Goal: Check status: Check status

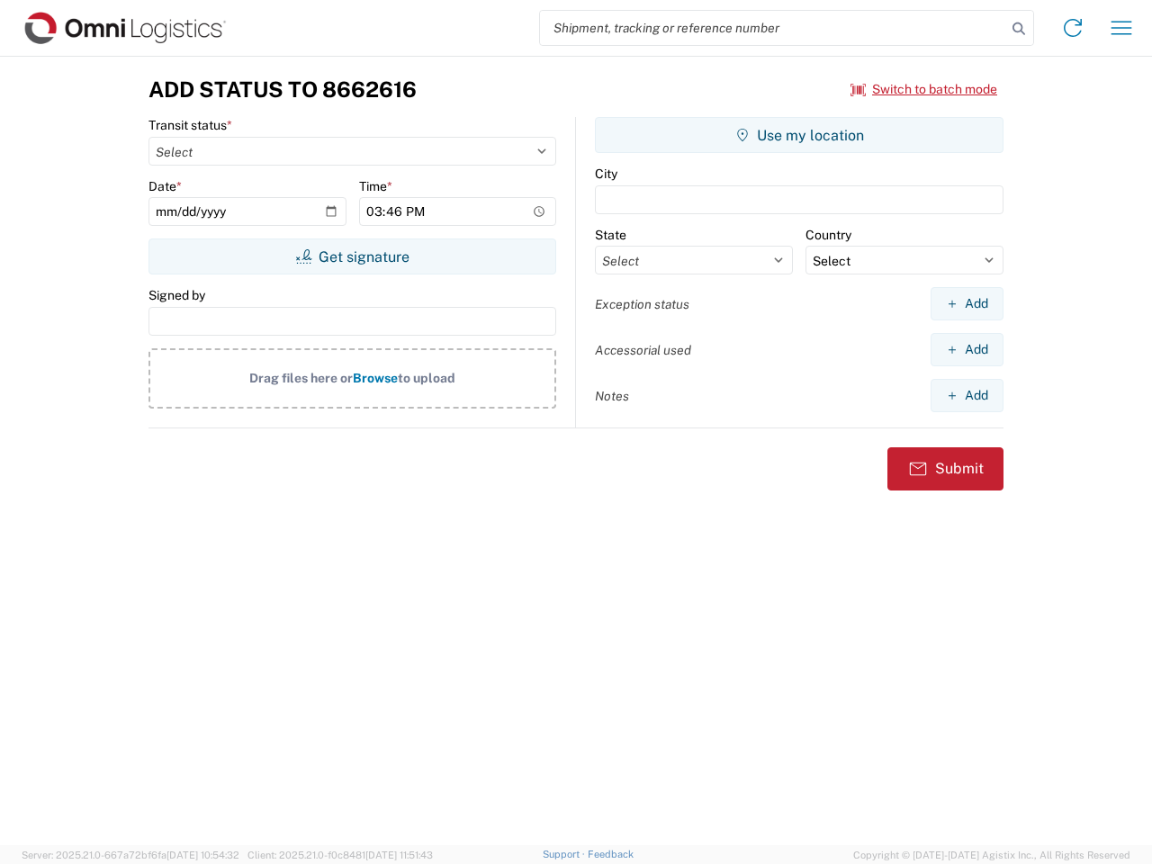
click at [773, 28] on input "search" at bounding box center [773, 28] width 466 height 34
click at [1019, 29] on icon at bounding box center [1018, 28] width 25 height 25
click at [1073, 28] on icon at bounding box center [1072, 27] width 29 height 29
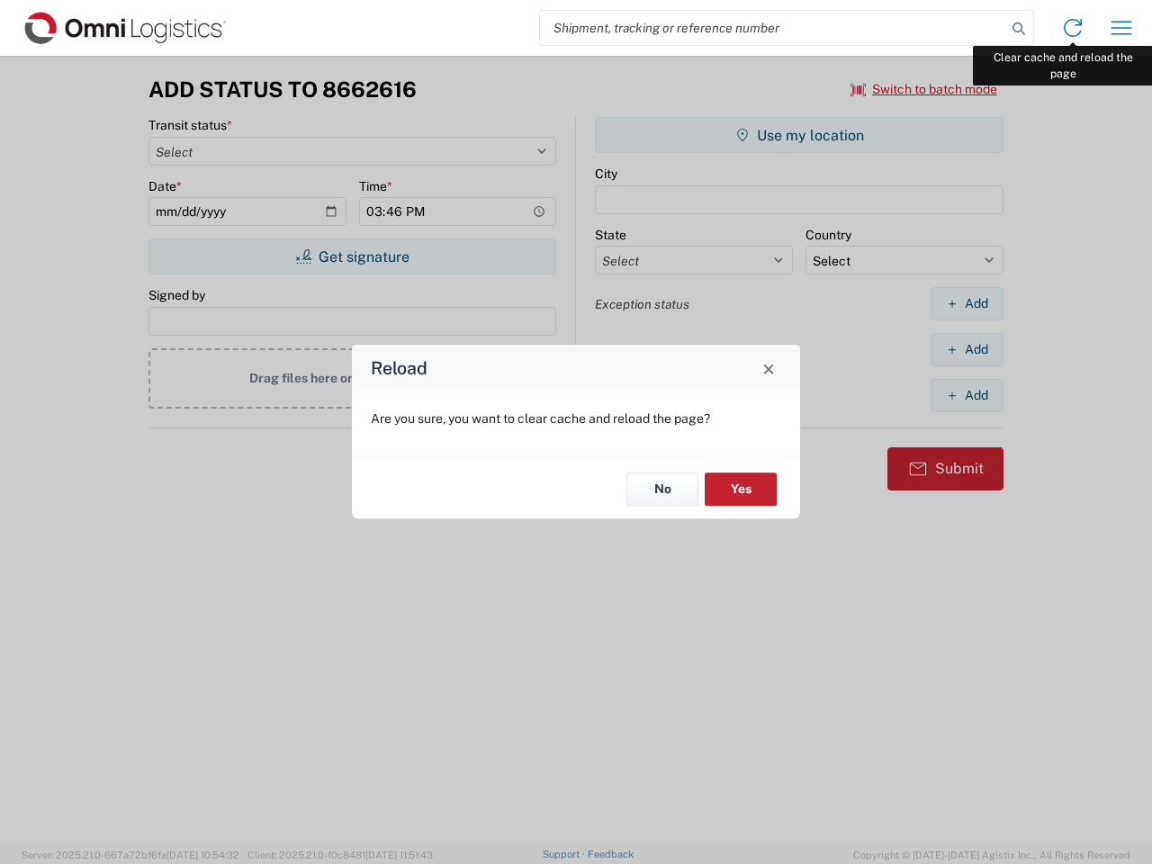
click at [1121, 28] on div "Reload Are you sure, you want to clear cache and reload the page? No Yes" at bounding box center [576, 432] width 1152 height 864
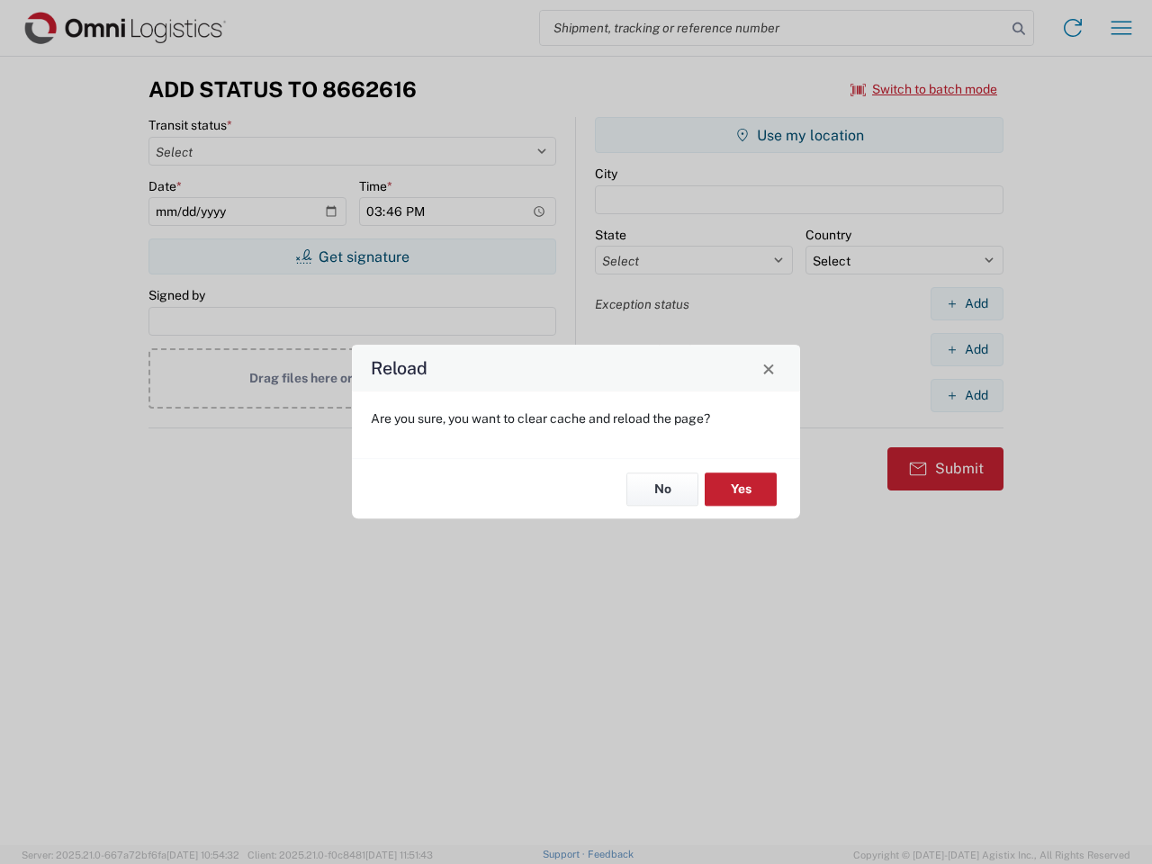
click at [924, 89] on div "Reload Are you sure, you want to clear cache and reload the page? No Yes" at bounding box center [576, 432] width 1152 height 864
click at [352, 256] on div "Reload Are you sure, you want to clear cache and reload the page? No Yes" at bounding box center [576, 432] width 1152 height 864
click at [799, 135] on div "Reload Are you sure, you want to clear cache and reload the page? No Yes" at bounding box center [576, 432] width 1152 height 864
click at [966, 303] on div "Reload Are you sure, you want to clear cache and reload the page? No Yes" at bounding box center [576, 432] width 1152 height 864
click at [966, 349] on div "Reload Are you sure, you want to clear cache and reload the page? No Yes" at bounding box center [576, 432] width 1152 height 864
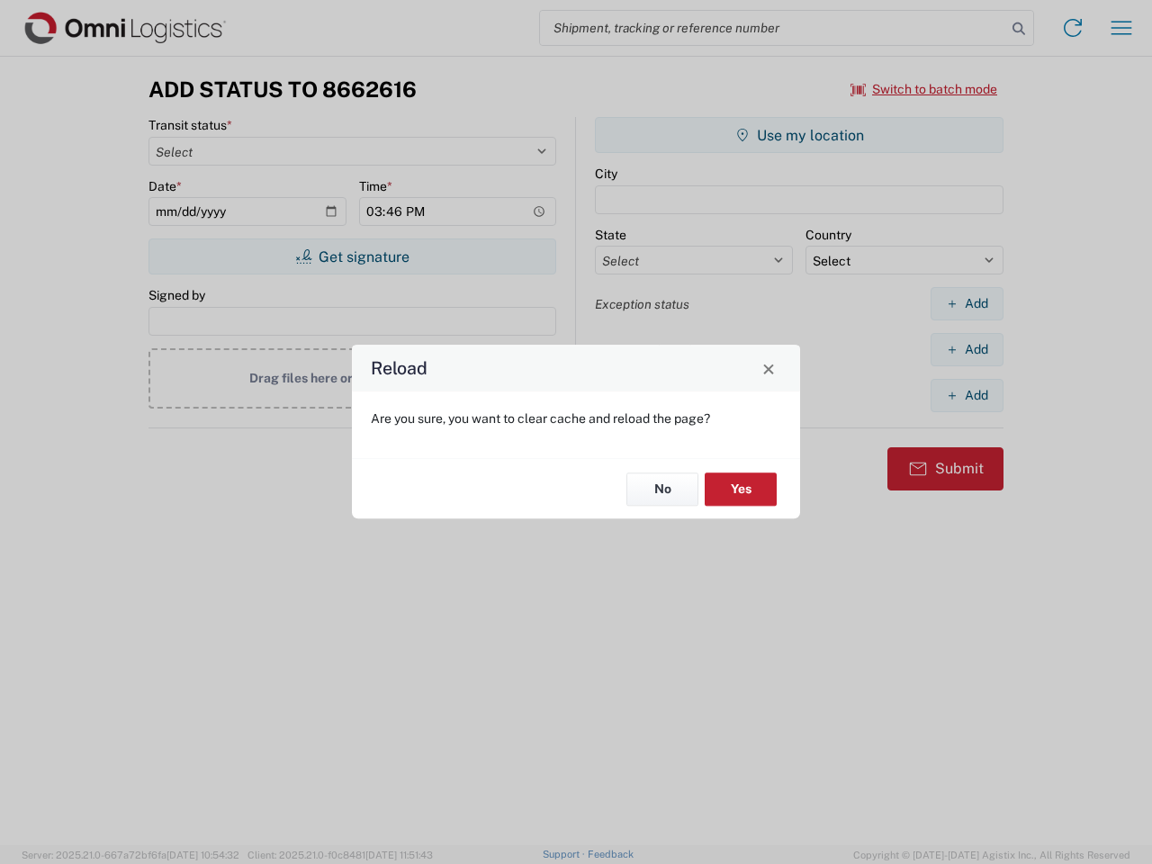
click at [966, 395] on div "Reload Are you sure, you want to clear cache and reload the page? No Yes" at bounding box center [576, 432] width 1152 height 864
